Goal: Task Accomplishment & Management: Use online tool/utility

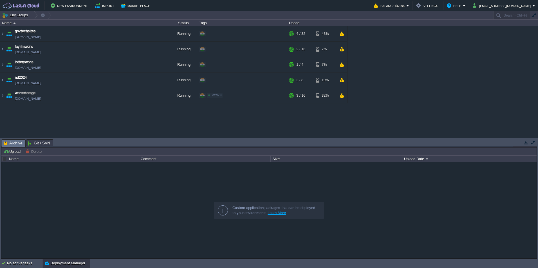
click at [75, 118] on div "govtechsites [DOMAIN_NAME] Running + Add to Env Group RAM 11% CPU 0% 4 / 32 43%…" at bounding box center [269, 81] width 538 height 111
click at [35, 119] on div "govtechsites [DOMAIN_NAME] Running + Add to Env Group RAM 11% CPU 0% 4 / 32 43%…" at bounding box center [269, 81] width 538 height 111
click at [342, 82] on button "button" at bounding box center [341, 80] width 5 height 5
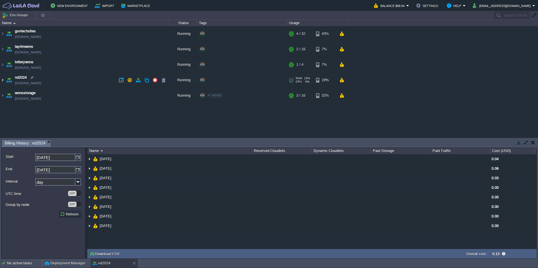
click at [2, 80] on img at bounding box center [2, 80] width 4 height 15
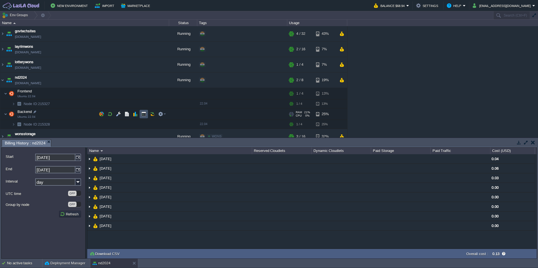
click at [143, 114] on button "button" at bounding box center [143, 114] width 5 height 5
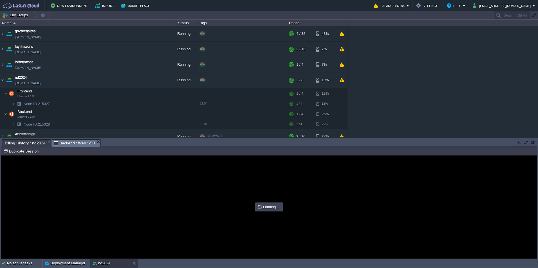
type input "#000000"
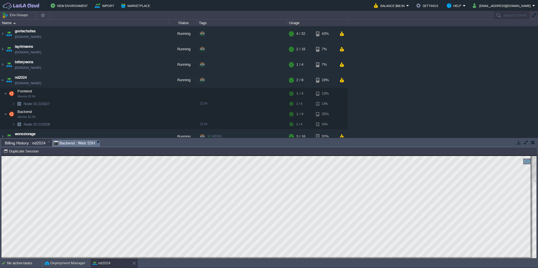
click at [535, 142] on td at bounding box center [532, 142] width 7 height 7
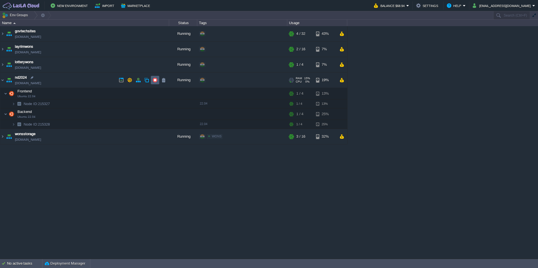
click at [151, 79] on td at bounding box center [155, 80] width 8 height 8
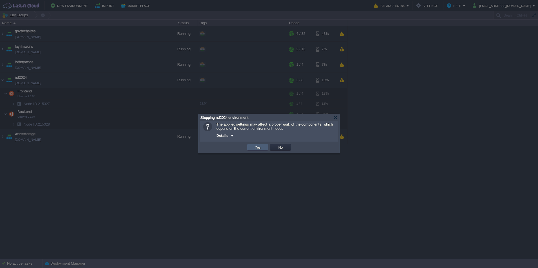
click at [258, 147] on button "Yes" at bounding box center [258, 147] width 10 height 5
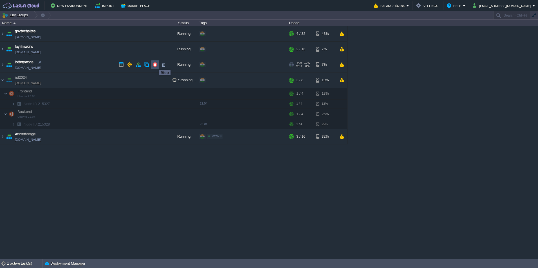
click at [155, 65] on button "button" at bounding box center [154, 64] width 5 height 5
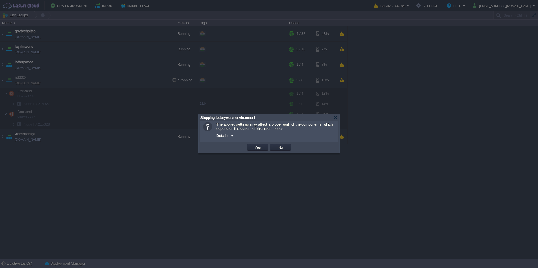
click at [256, 171] on div at bounding box center [269, 134] width 538 height 268
click at [252, 147] on td "Yes" at bounding box center [257, 147] width 21 height 7
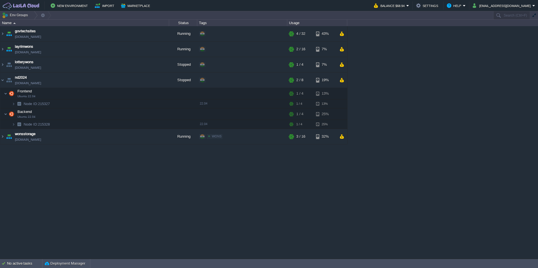
click at [123, 187] on div "govtechsites [DOMAIN_NAME] Running + Add to Env Group RAM 11% CPU 1% 4 / 32 43%…" at bounding box center [269, 142] width 538 height 233
click at [197, 183] on div "govtechsites [DOMAIN_NAME] Running + Add to Env Group RAM 11% CPU 1% 4 / 32 43%…" at bounding box center [269, 142] width 538 height 233
click at [125, 195] on div "govtechsites [DOMAIN_NAME] Running + Add to Env Group RAM 11% CPU 0% 4 / 32 43%…" at bounding box center [269, 142] width 538 height 233
click at [121, 192] on div "govtechsites [DOMAIN_NAME] Running + Add to Env Group RAM 11% CPU 0% 4 / 32 43%…" at bounding box center [269, 142] width 538 height 233
click at [136, 182] on div "govtechsites [DOMAIN_NAME] Running + Add to Env Group RAM 11% CPU 0% 4 / 32 43%…" at bounding box center [269, 142] width 538 height 233
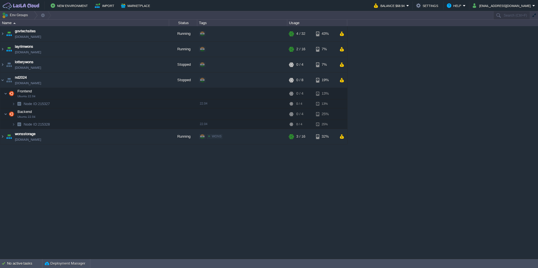
click at [189, 187] on div "govtechsites [DOMAIN_NAME] Running + Add to Env Group RAM 11% CPU 0% 4 / 32 43%…" at bounding box center [269, 142] width 538 height 233
click at [220, 189] on div "govtechsites [DOMAIN_NAME] Running + Add to Env Group RAM 11% CPU 0% 4 / 32 43%…" at bounding box center [269, 142] width 538 height 233
click at [101, 208] on div "govtechsites [DOMAIN_NAME] Running + Add to Env Group RAM 11% CPU 1% 4 / 32 43%…" at bounding box center [269, 142] width 538 height 233
drag, startPoint x: 67, startPoint y: 171, endPoint x: 216, endPoint y: 117, distance: 158.7
click at [68, 170] on div "govtechsites [DOMAIN_NAME] Running + Add to Env Group RAM 11% CPU 1% 4 / 32 43%…" at bounding box center [269, 142] width 538 height 233
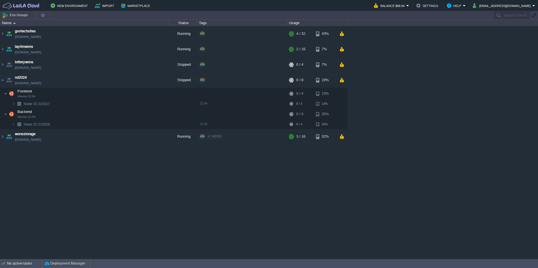
drag, startPoint x: 95, startPoint y: 197, endPoint x: 306, endPoint y: 62, distance: 250.8
click at [97, 197] on div "govtechsites [DOMAIN_NAME] Running + Add to Env Group RAM 11% CPU 1% 4 / 32 43%…" at bounding box center [269, 142] width 538 height 233
